Goal: Task Accomplishment & Management: Manage account settings

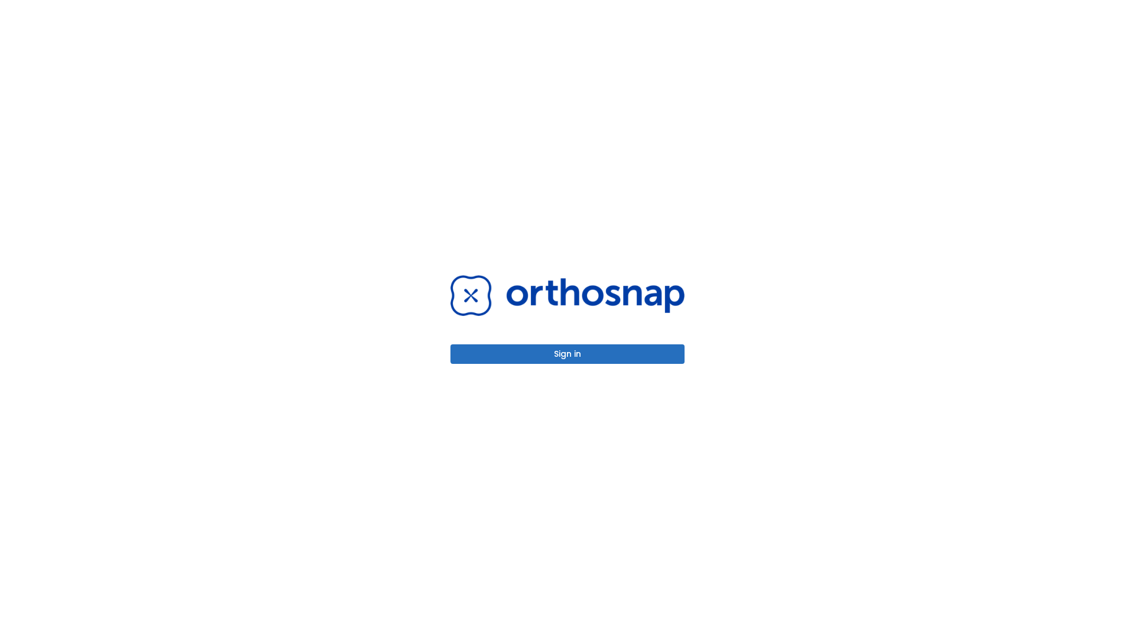
click at [568, 354] on button "Sign in" at bounding box center [568, 354] width 234 height 20
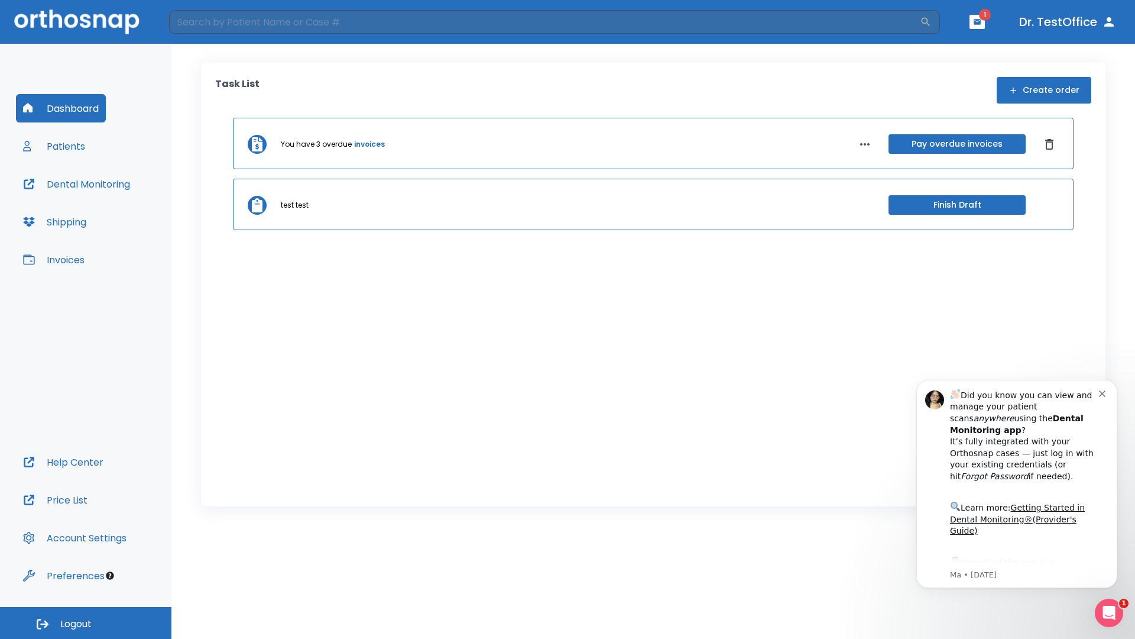
click at [86, 623] on span "Logout" at bounding box center [75, 623] width 31 height 13
